Goal: Information Seeking & Learning: Learn about a topic

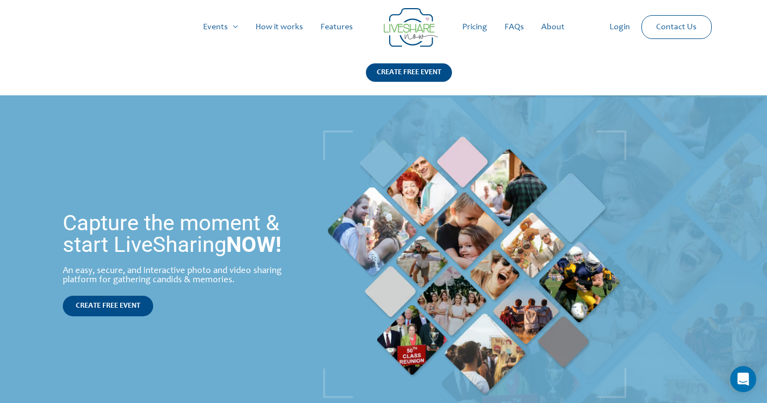
click at [481, 22] on link "Pricing" at bounding box center [474, 27] width 42 height 35
